Goal: Task Accomplishment & Management: Manage account settings

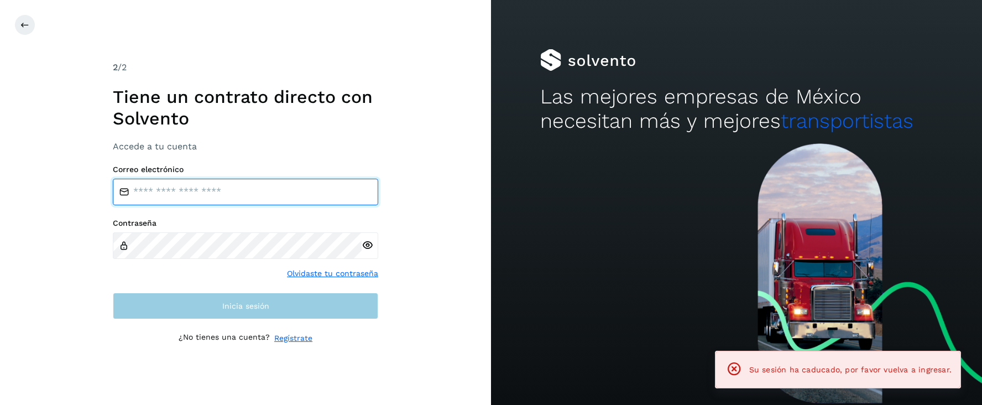
type input "**********"
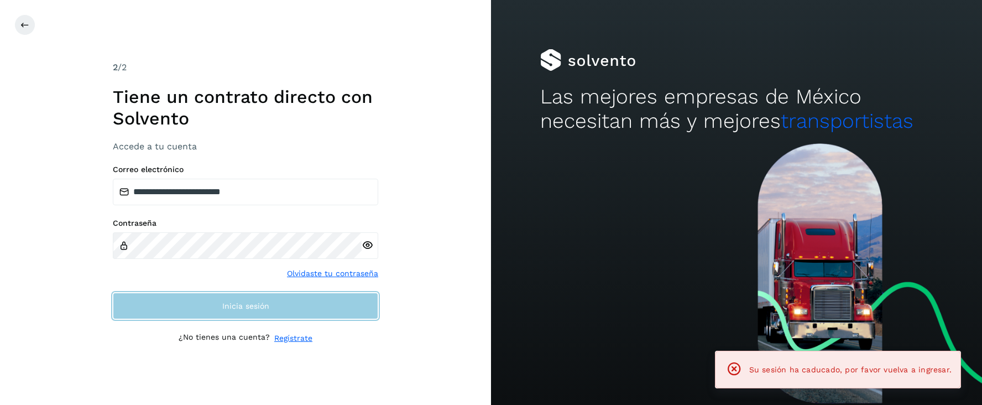
click at [236, 303] on span "Inicia sesión" at bounding box center [245, 306] width 47 height 8
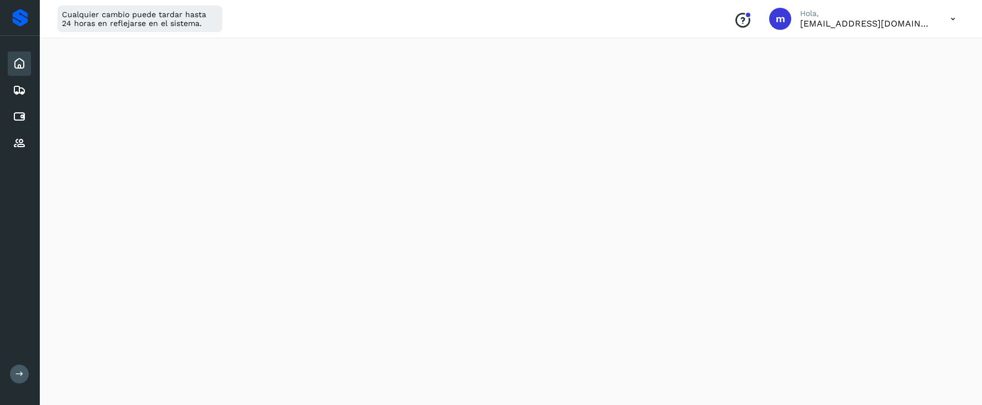
scroll to position [219, 0]
